Goal: Obtain resource: Download file/media

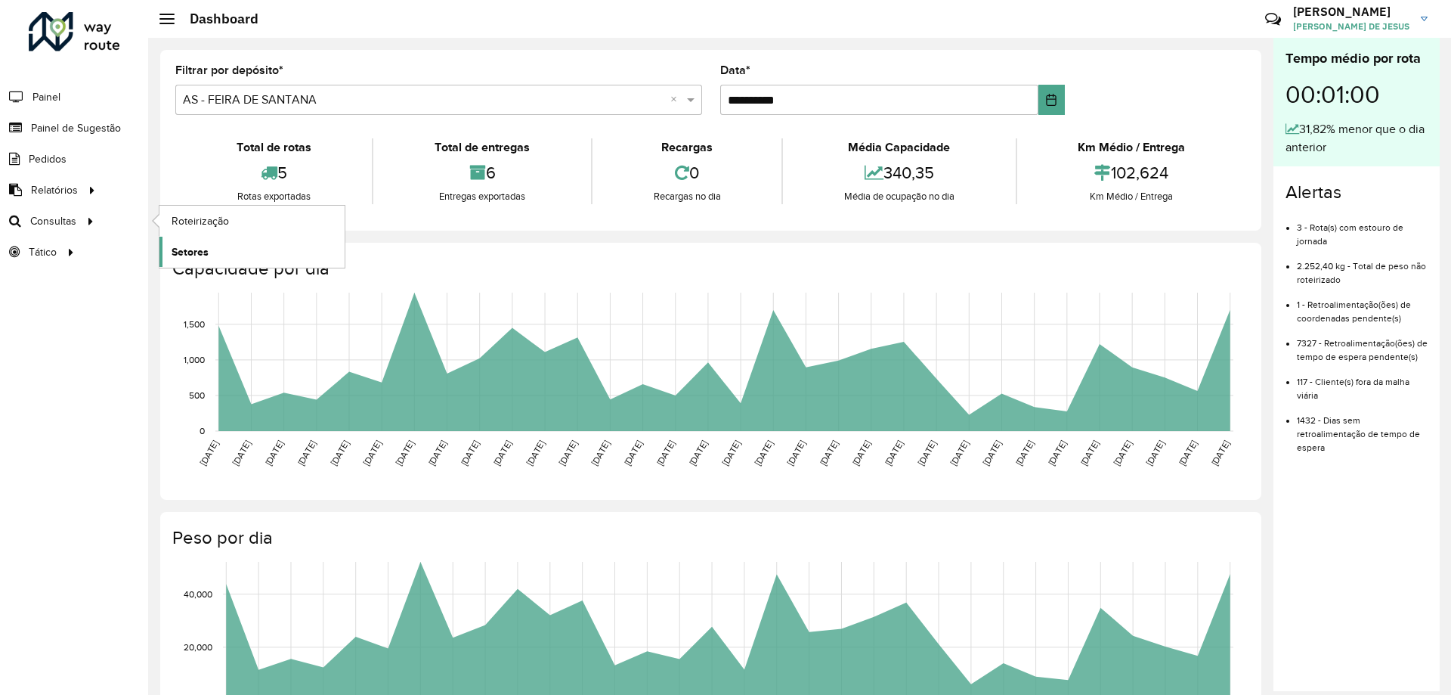
click at [189, 250] on span "Setores" at bounding box center [190, 252] width 37 height 16
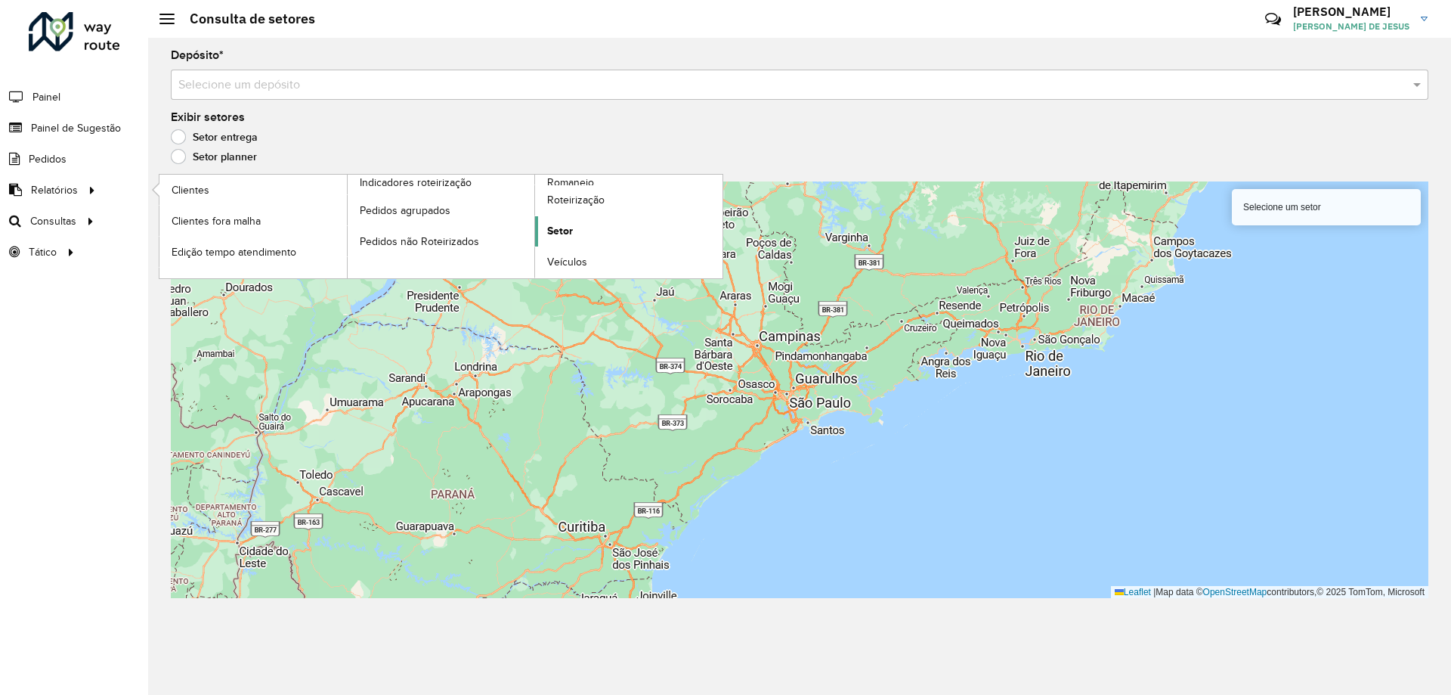
click at [549, 234] on span "Setor" at bounding box center [560, 231] width 26 height 16
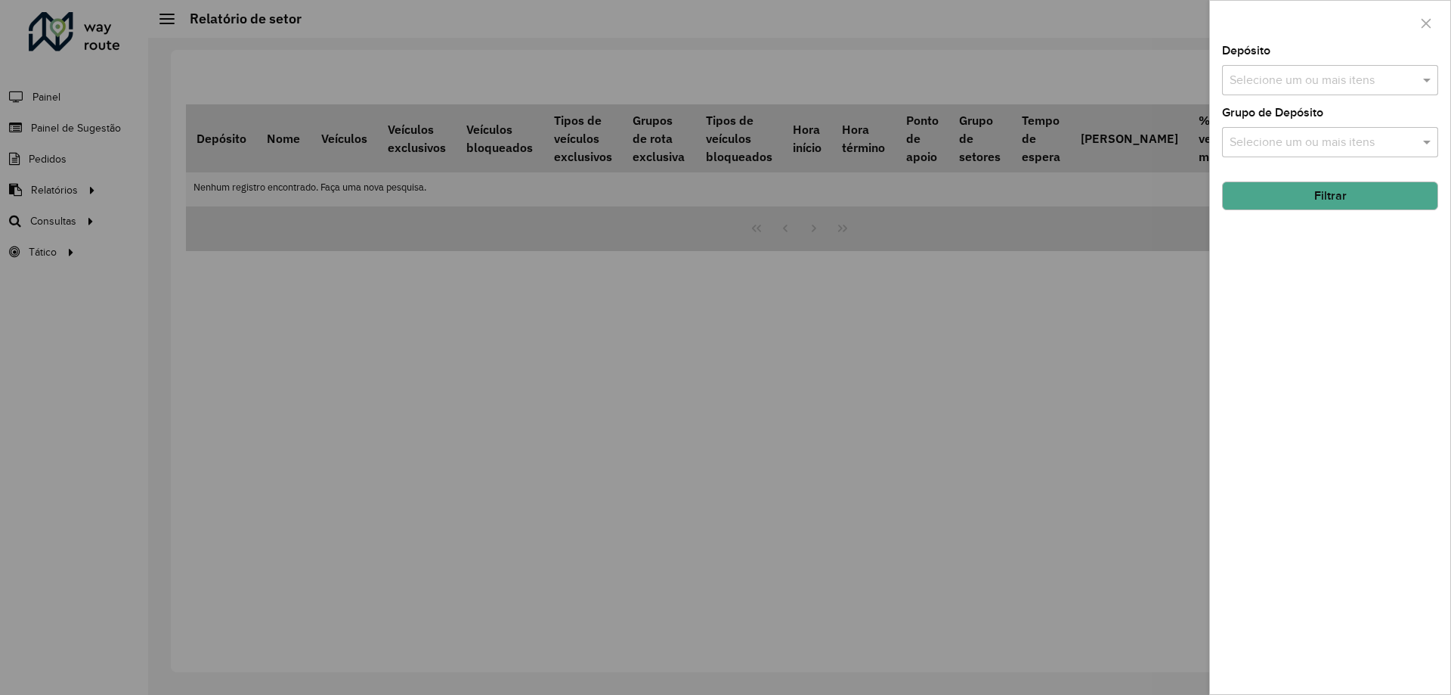
click at [1308, 107] on label "Grupo de Depósito" at bounding box center [1272, 113] width 101 height 18
click at [1349, 76] on input "text" at bounding box center [1323, 81] width 194 height 18
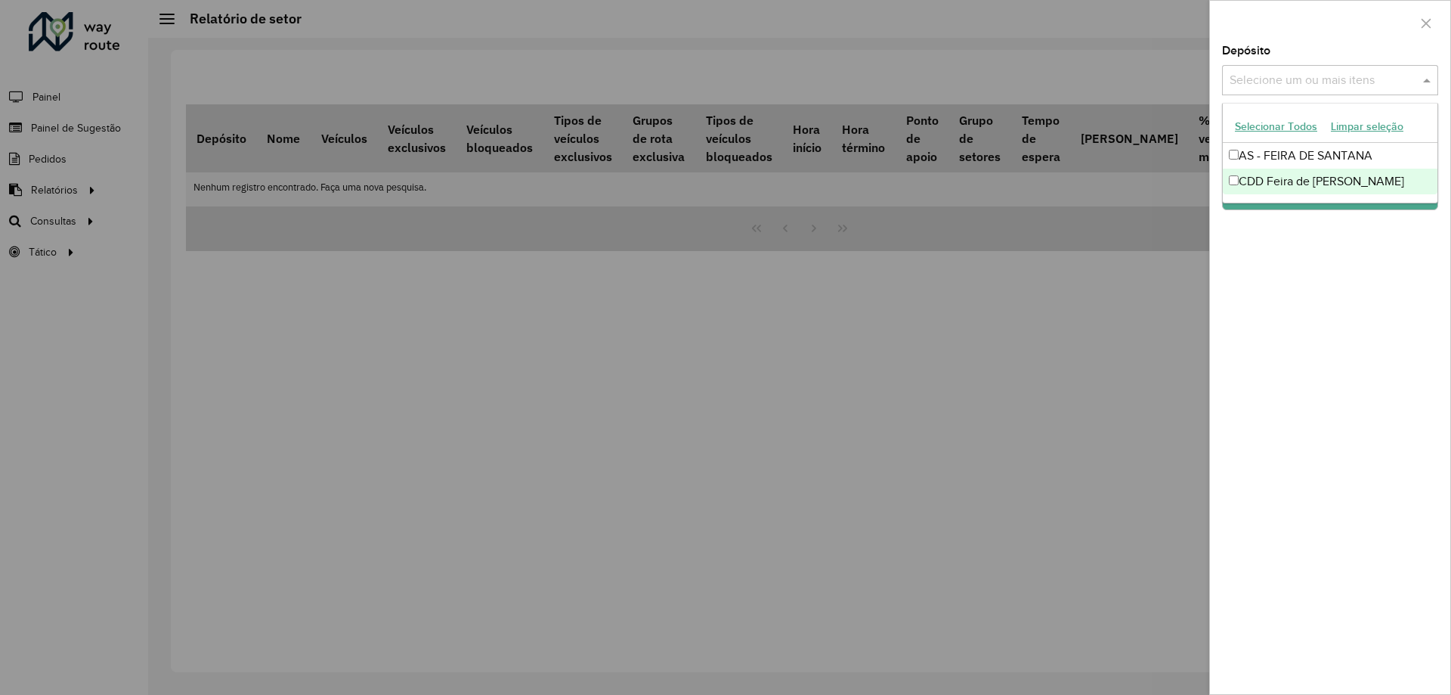
click at [1262, 177] on div "CDD Feira de [PERSON_NAME]" at bounding box center [1330, 182] width 215 height 26
click at [1294, 249] on div "Depósito Selecione um ou mais itens CDD Feira de Santana × × Grupo de Depósito …" at bounding box center [1330, 369] width 240 height 649
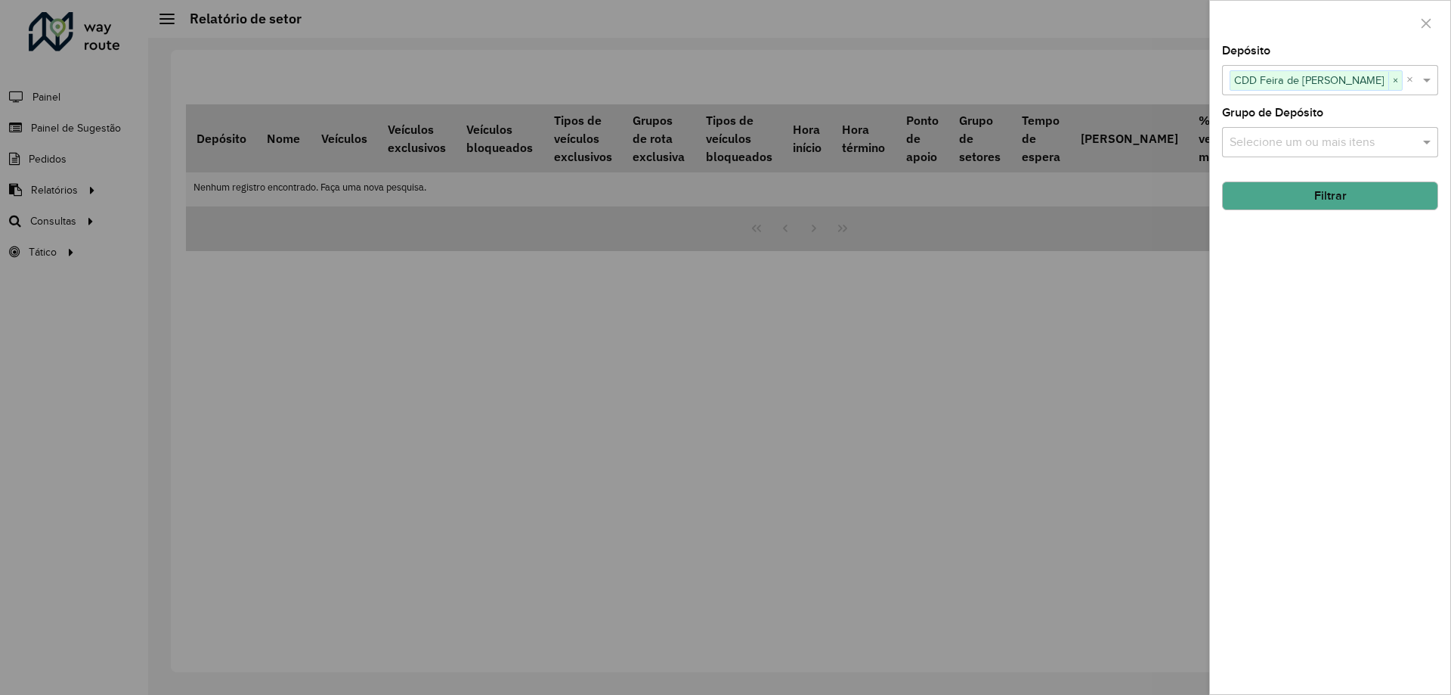
click at [1333, 197] on button "Filtrar" at bounding box center [1330, 195] width 216 height 29
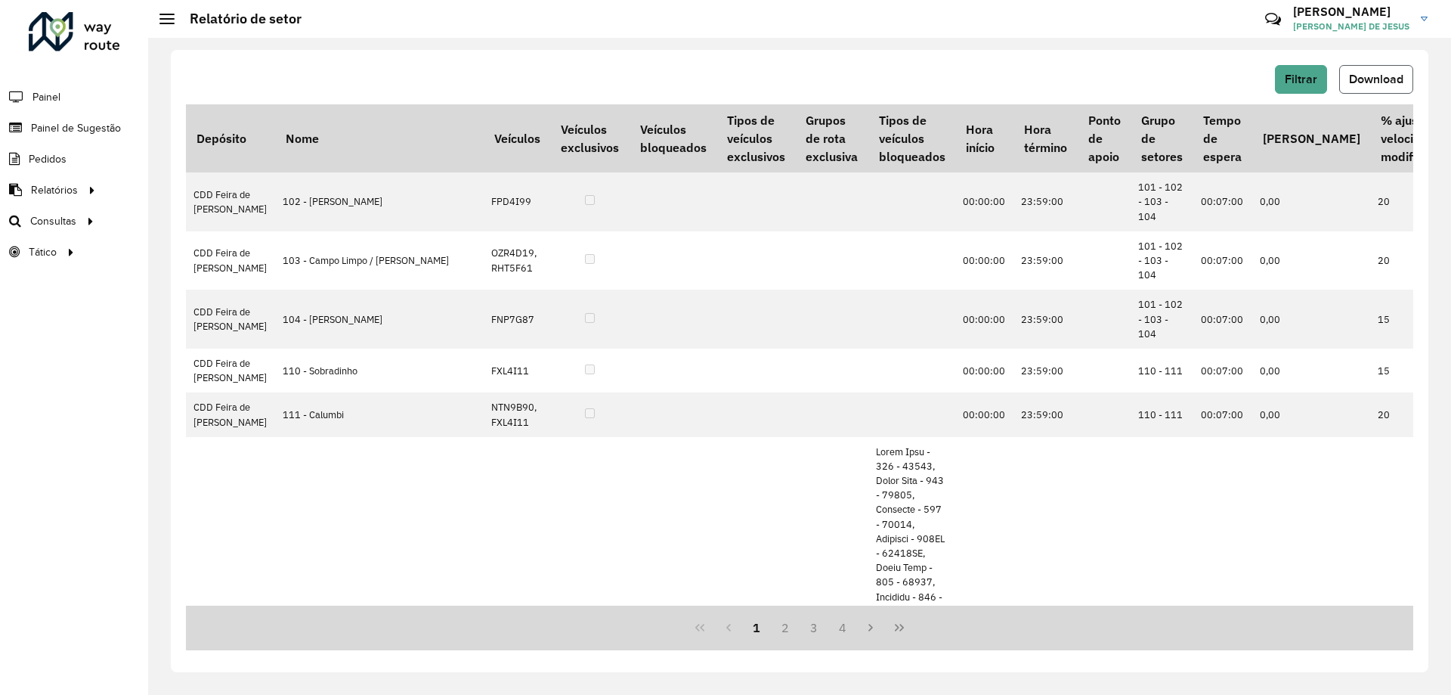
click at [1365, 81] on span "Download" at bounding box center [1376, 79] width 54 height 13
